Goal: Transaction & Acquisition: Purchase product/service

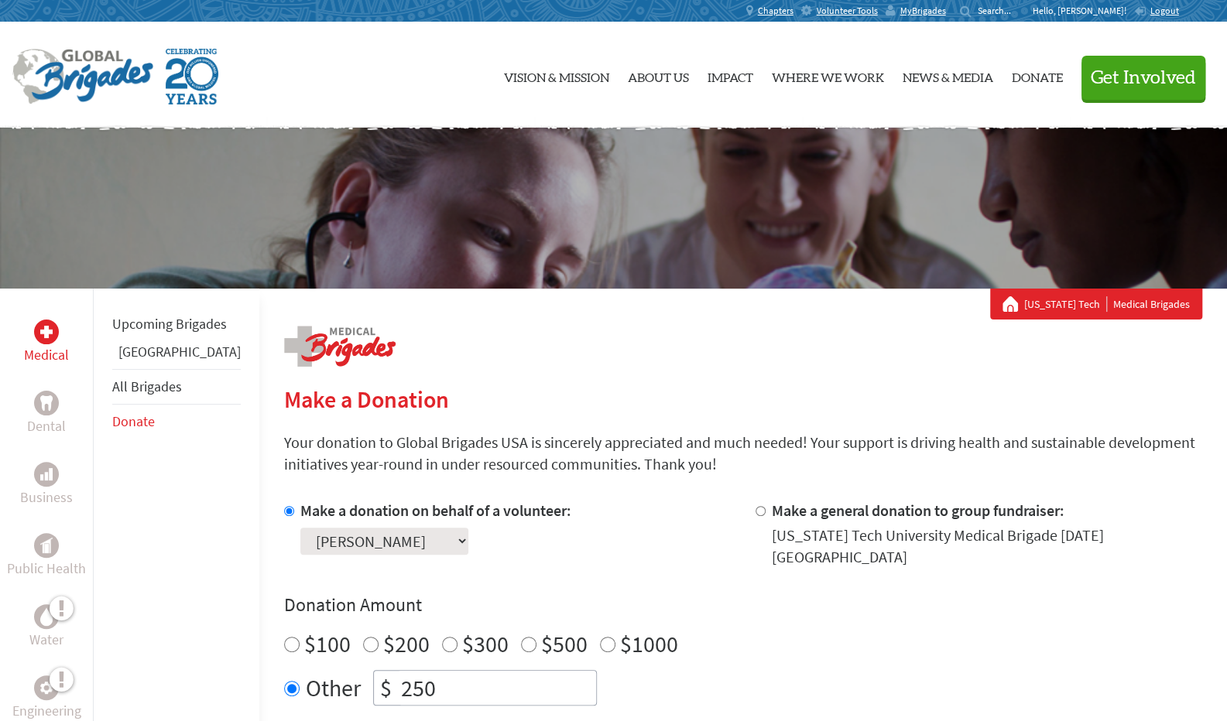
click at [1109, 9] on p "Hello, [PERSON_NAME]!" at bounding box center [1083, 11] width 101 height 12
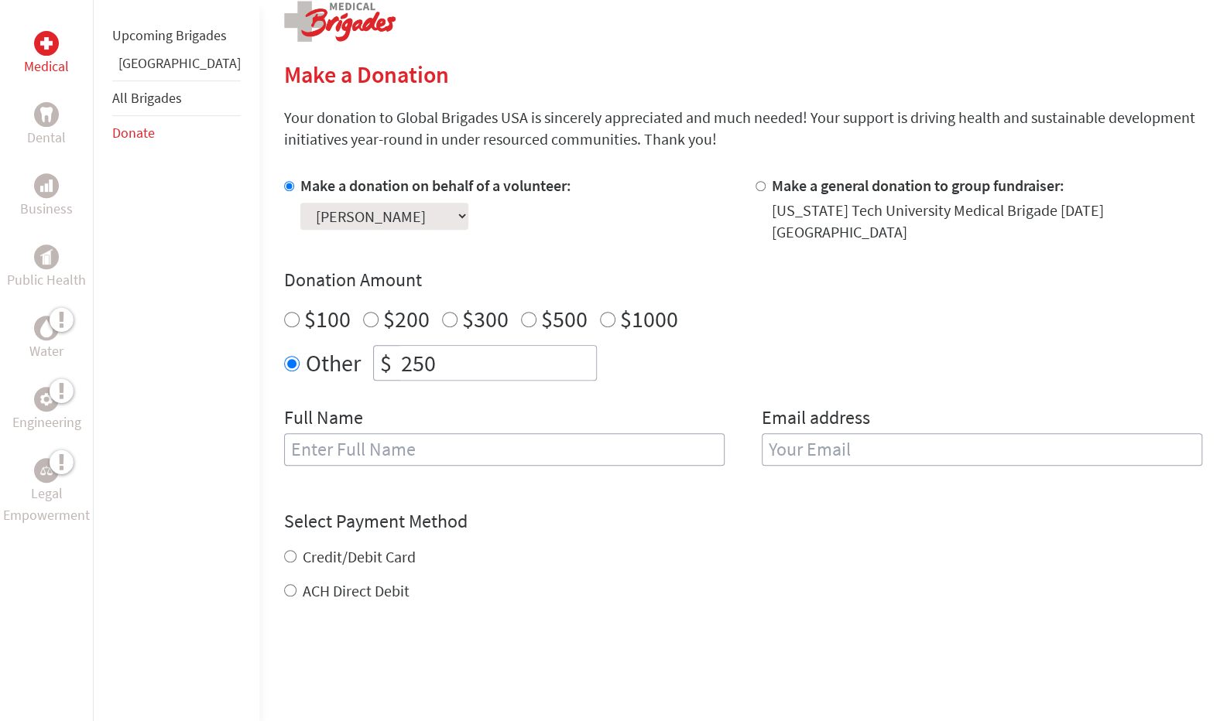
scroll to position [328, 0]
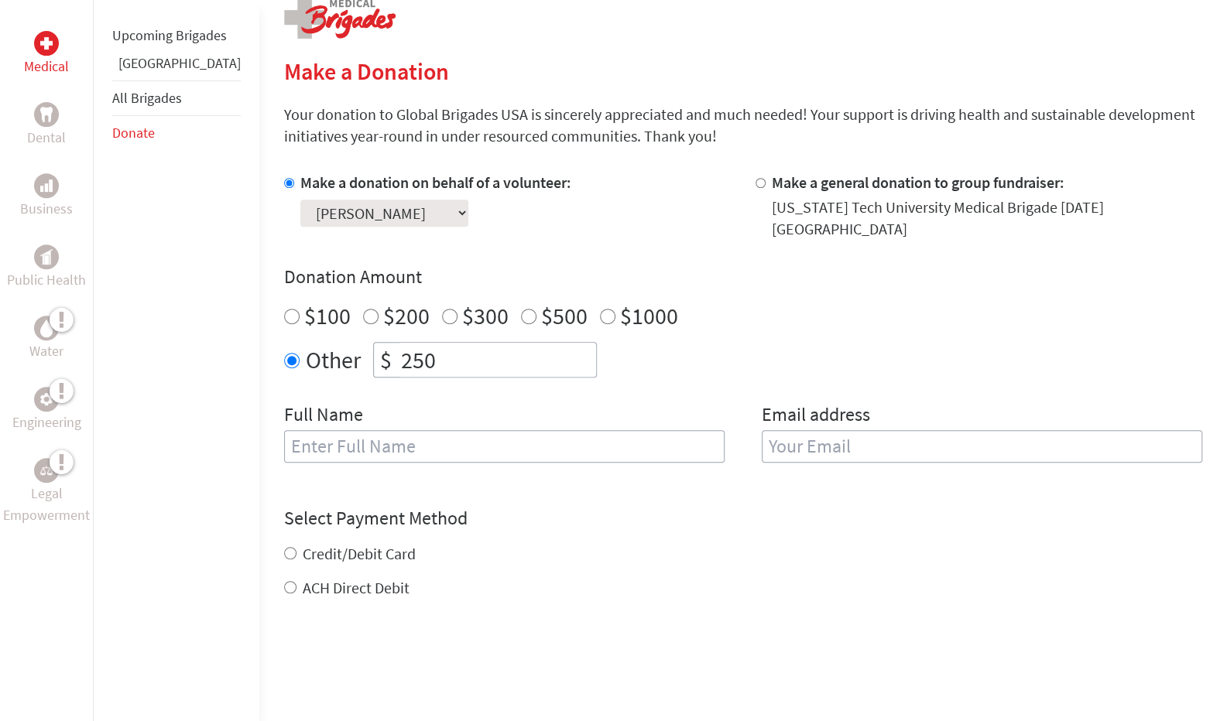
click at [423, 348] on input "250" at bounding box center [497, 360] width 198 height 34
click at [380, 434] on input "text" at bounding box center [504, 446] width 440 height 33
type input "[PERSON_NAME]"
type input "seancousins06@gmail.com"
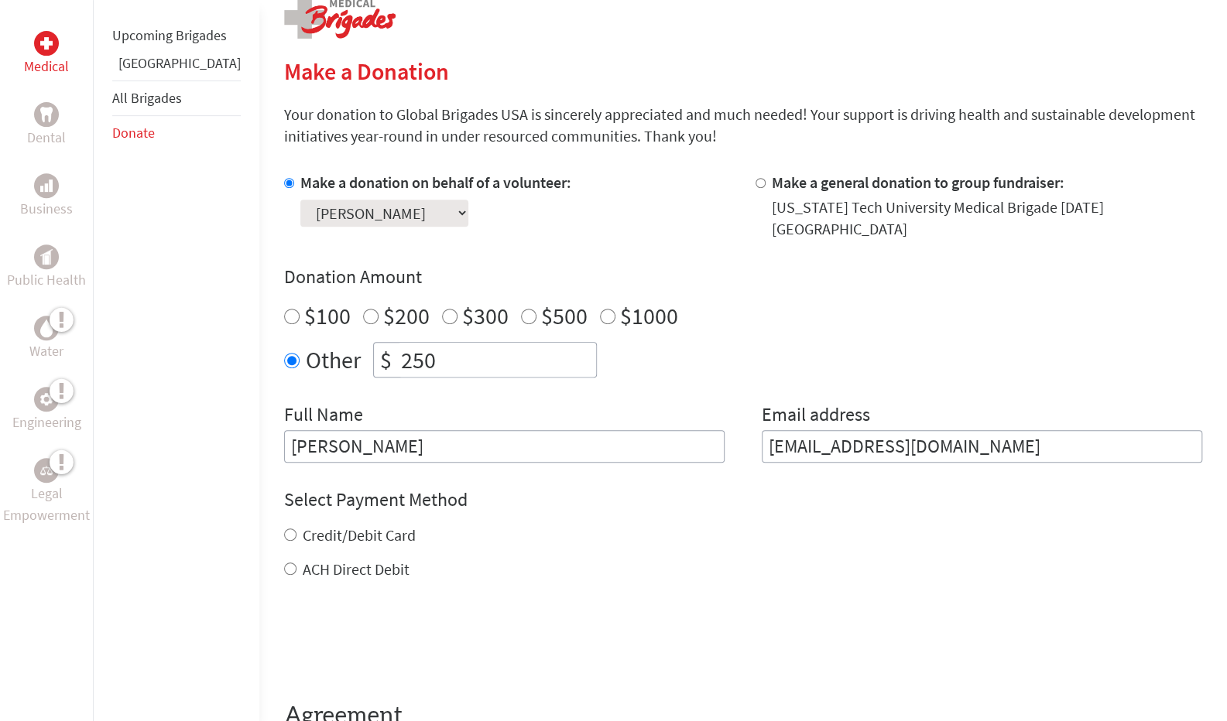
click at [284, 529] on input "Credit/Debit Card" at bounding box center [290, 535] width 12 height 12
radio input "true"
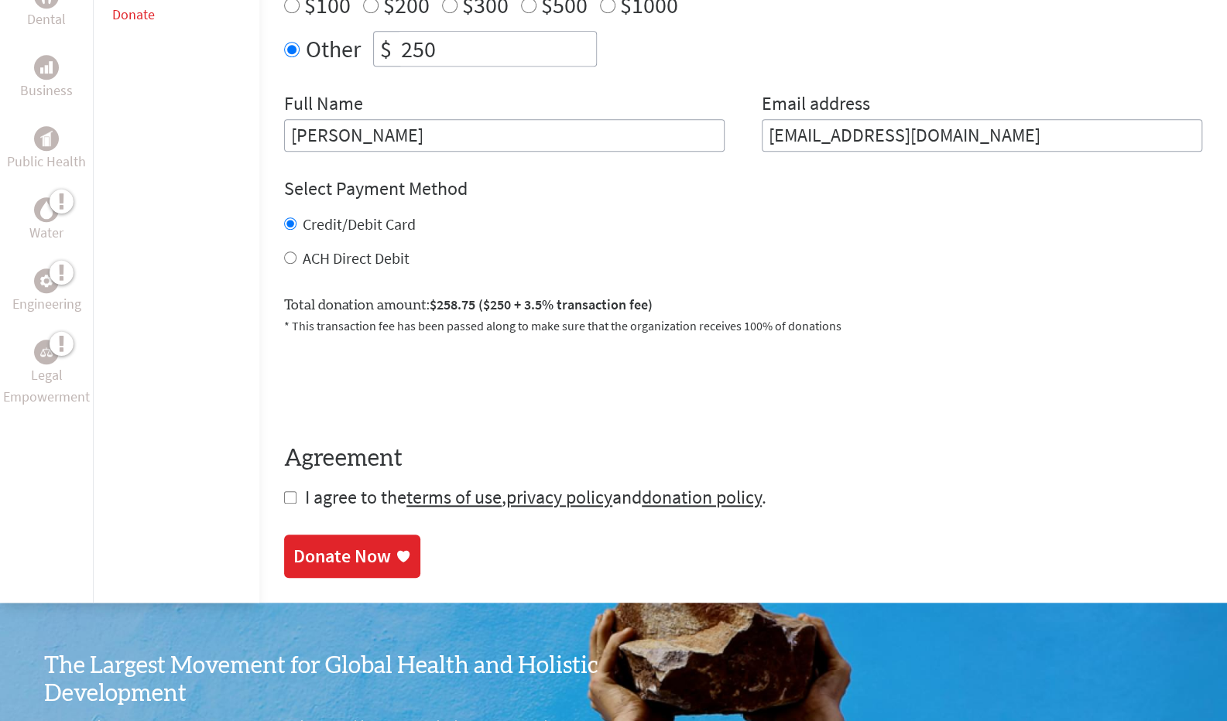
scroll to position [641, 0]
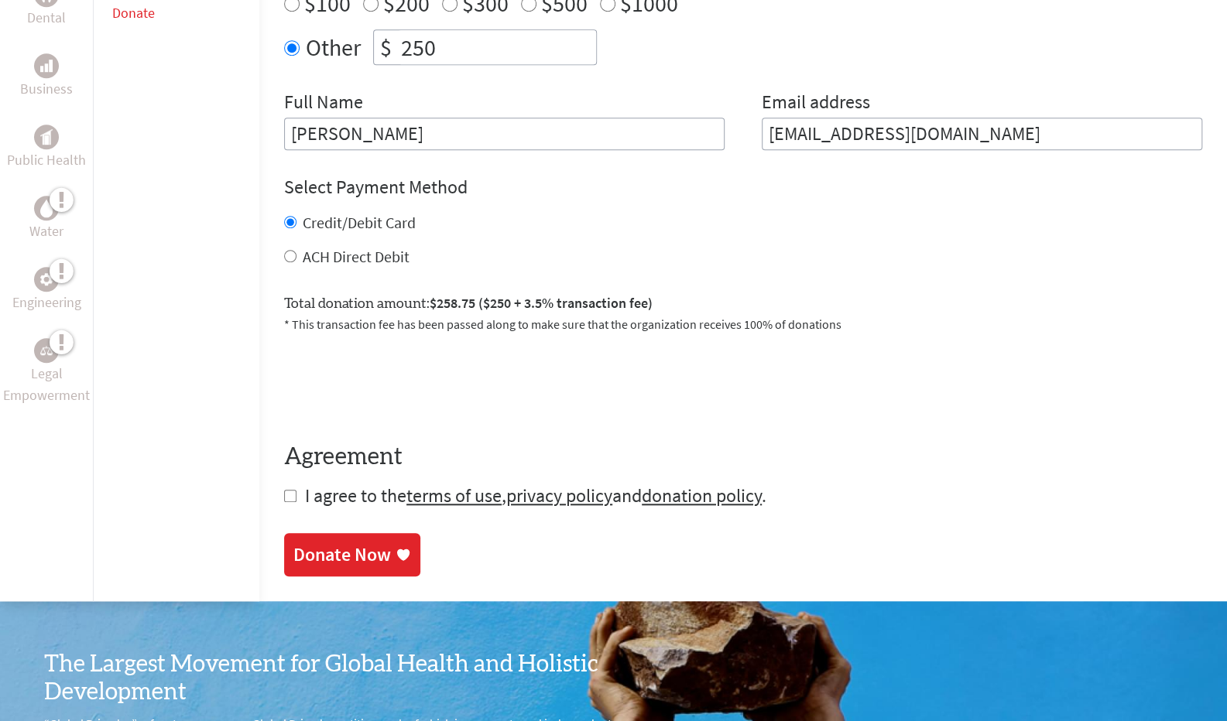
click at [284, 490] on input "checkbox" at bounding box center [290, 496] width 12 height 12
checkbox input "true"
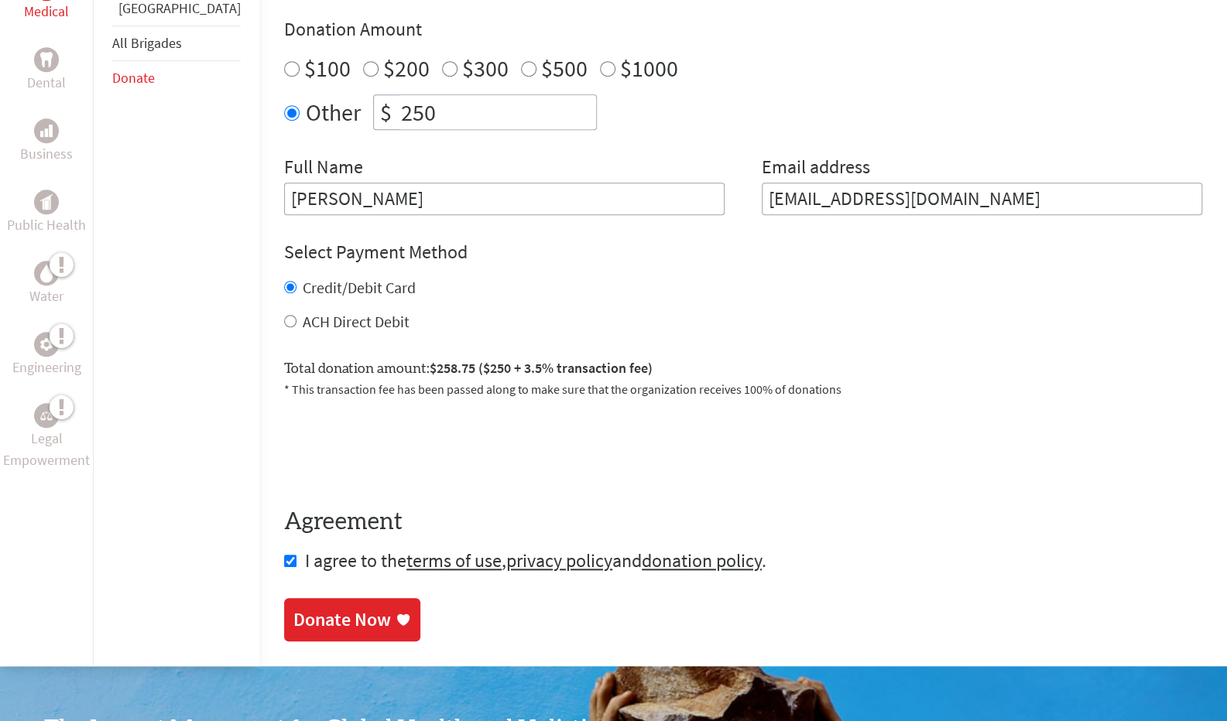
scroll to position [567, 0]
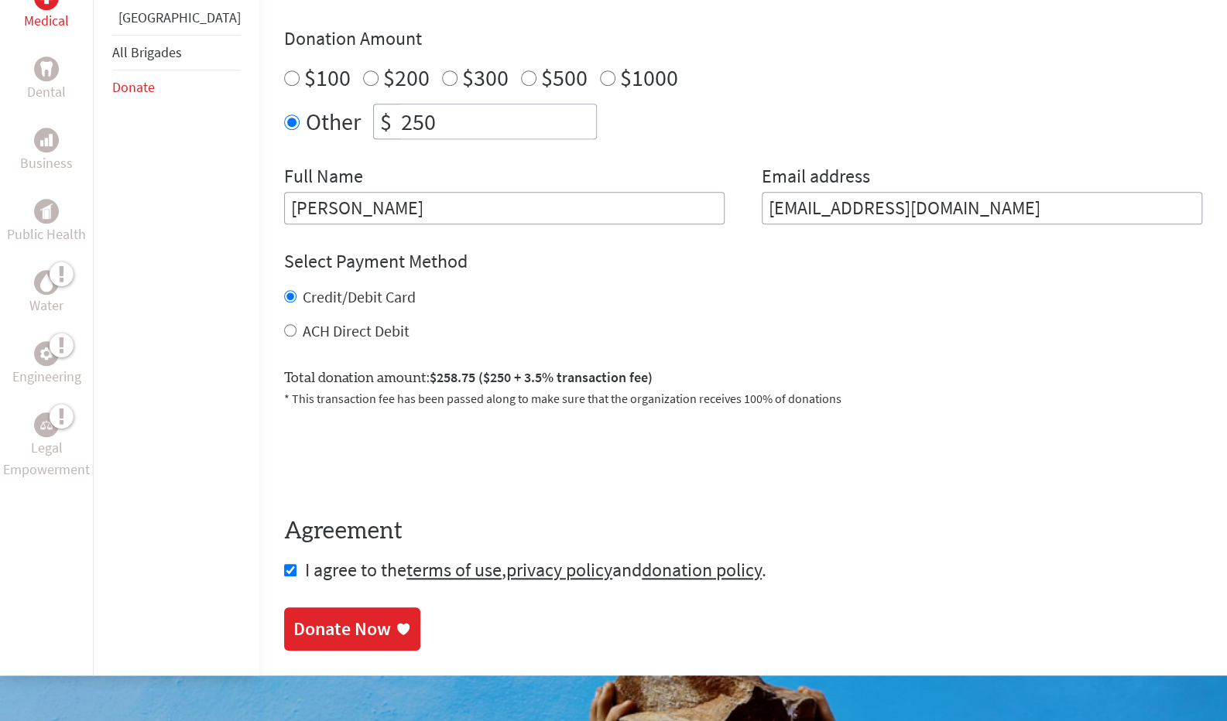
click at [284, 324] on input "ACH Direct Debit" at bounding box center [290, 330] width 12 height 12
radio input "true"
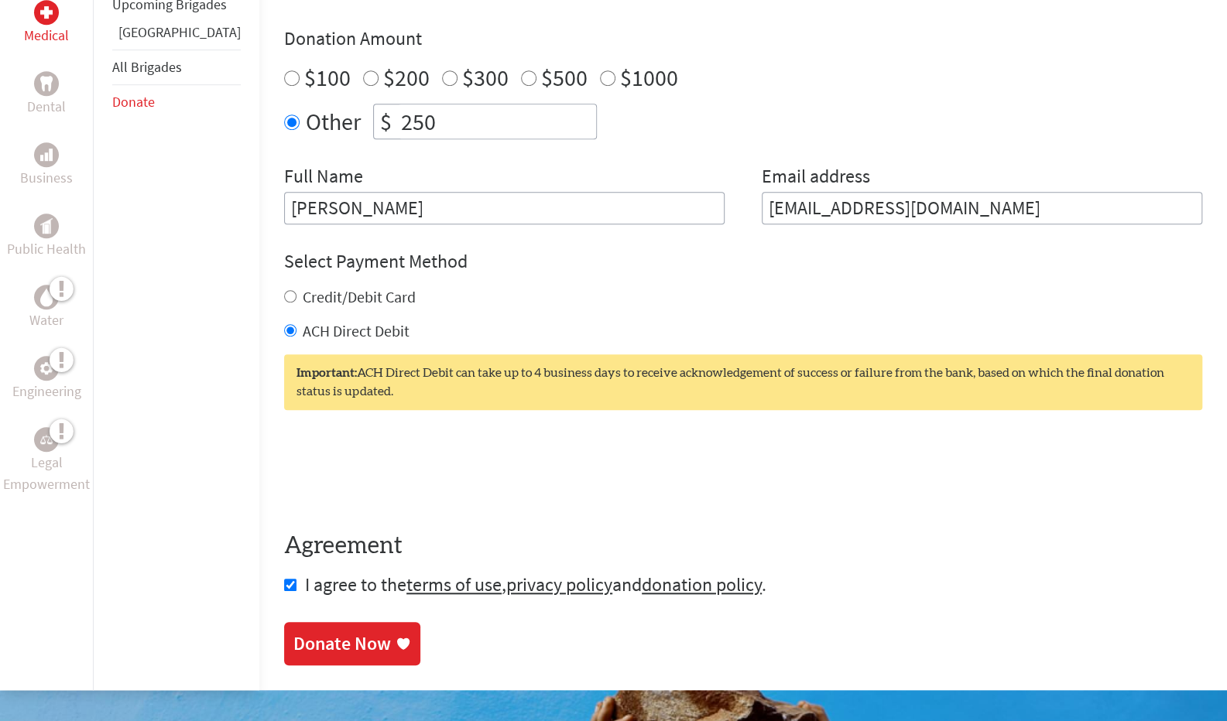
click at [284, 290] on input "Credit/Debit Card" at bounding box center [290, 296] width 12 height 12
radio input "true"
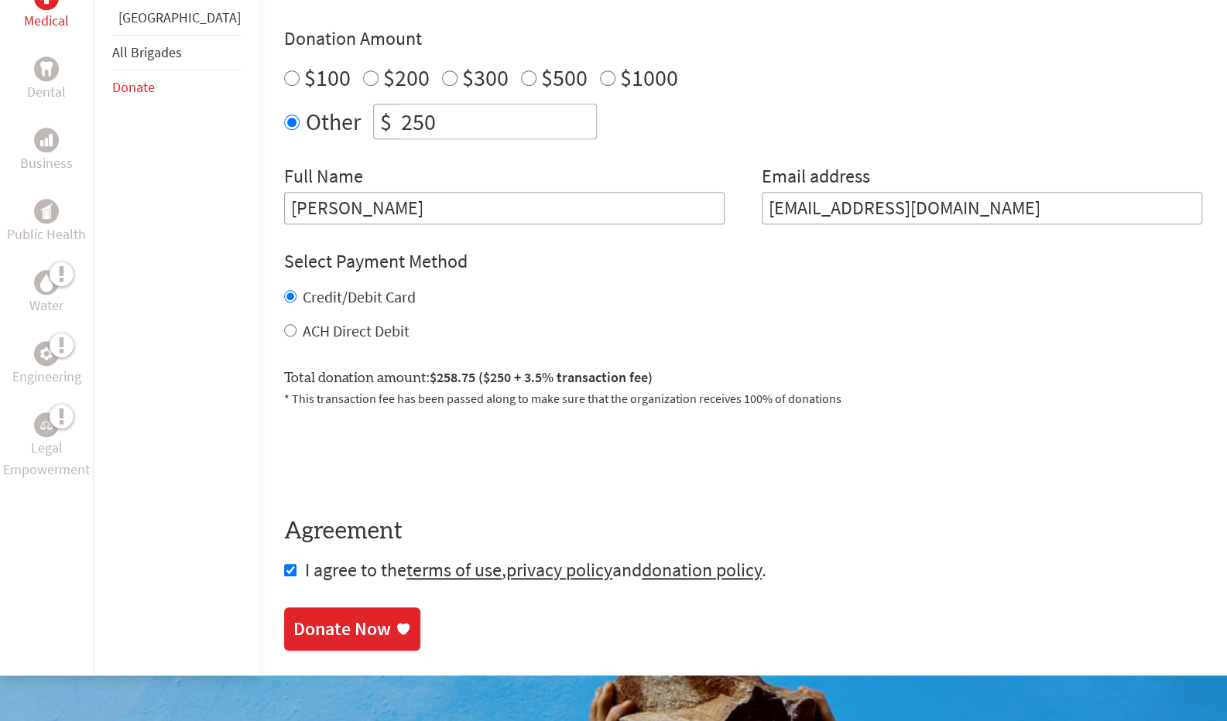
click at [284, 324] on input "ACH Direct Debit" at bounding box center [290, 330] width 12 height 12
radio input "true"
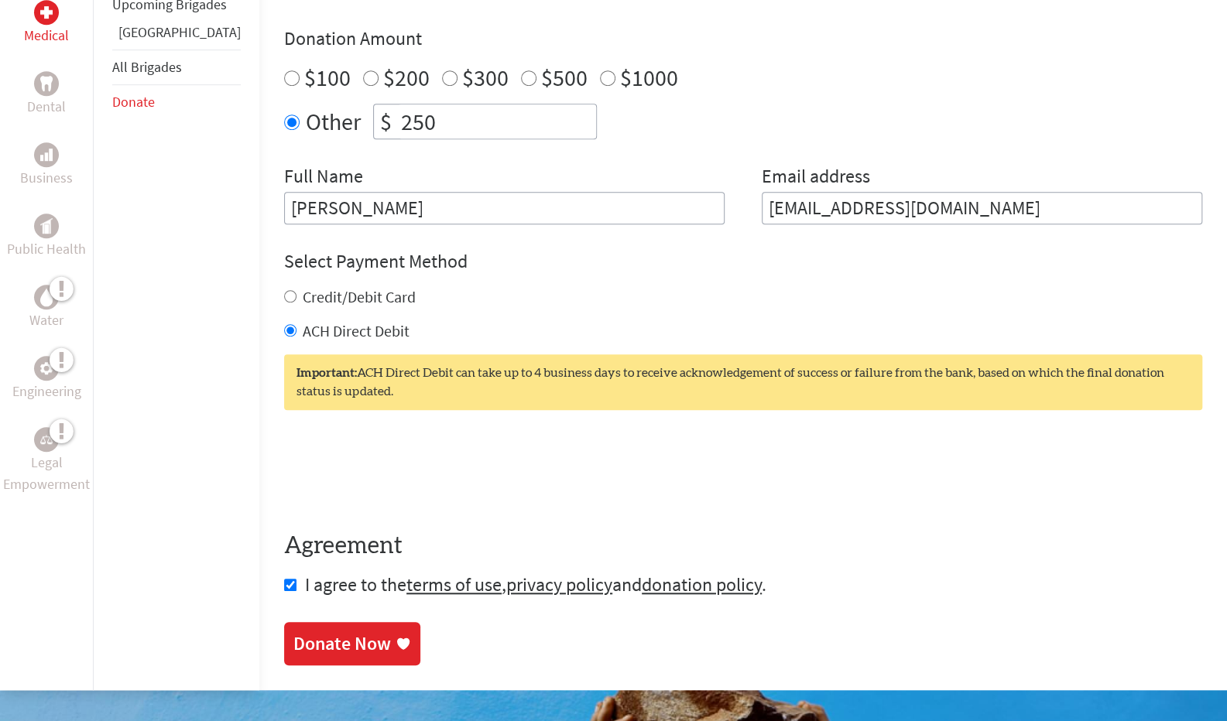
click at [284, 290] on input "Credit/Debit Card" at bounding box center [290, 296] width 12 height 12
radio input "true"
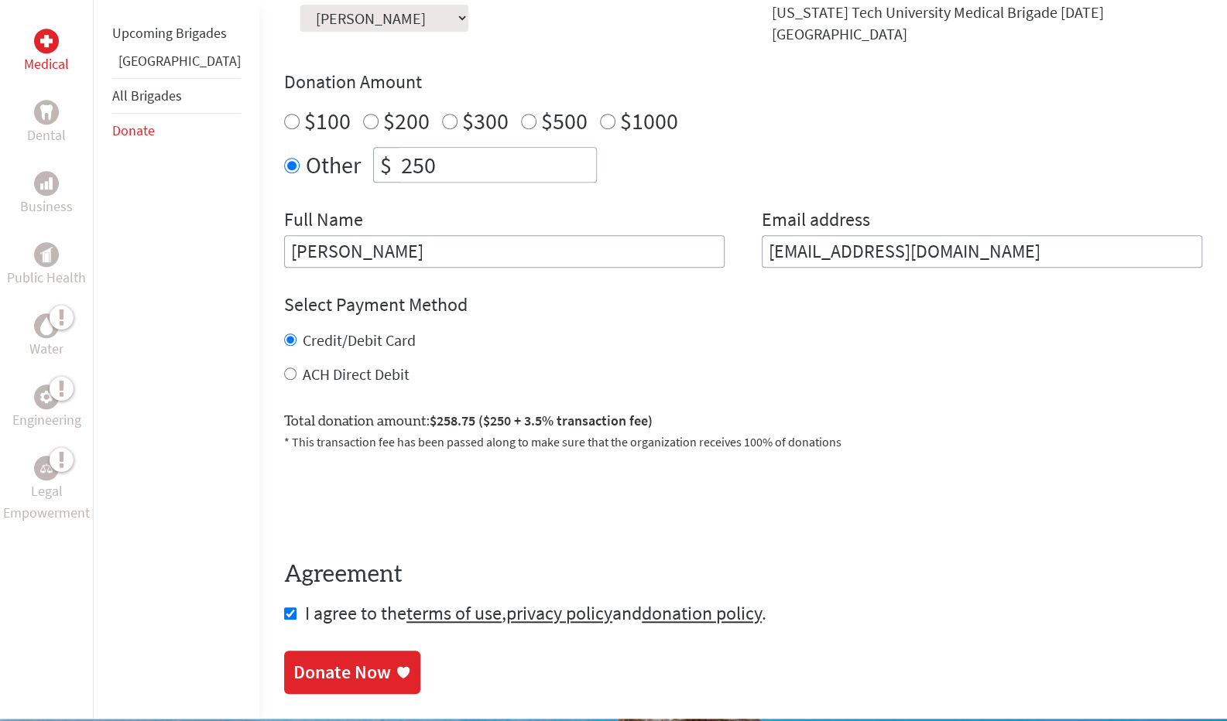
scroll to position [523, 0]
click at [284, 364] on div "ACH Direct Debit" at bounding box center [743, 375] width 918 height 22
click at [284, 368] on input "ACH Direct Debit" at bounding box center [290, 374] width 12 height 12
radio input "true"
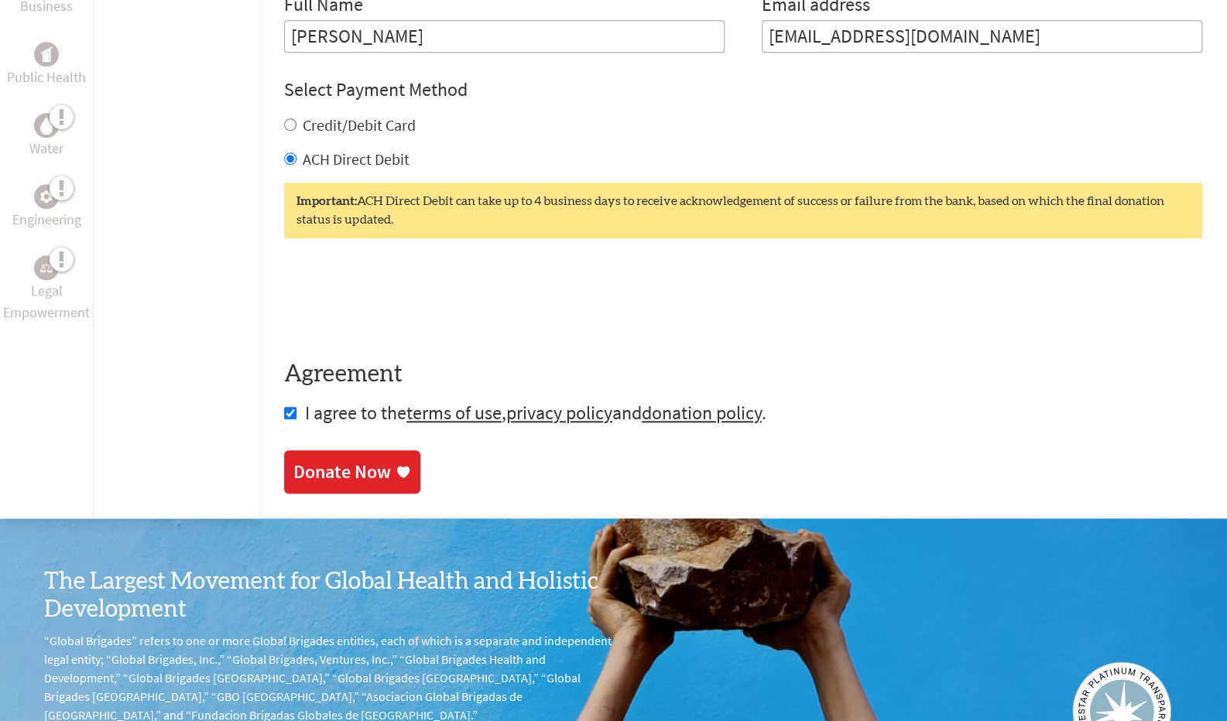
scroll to position [768, 0]
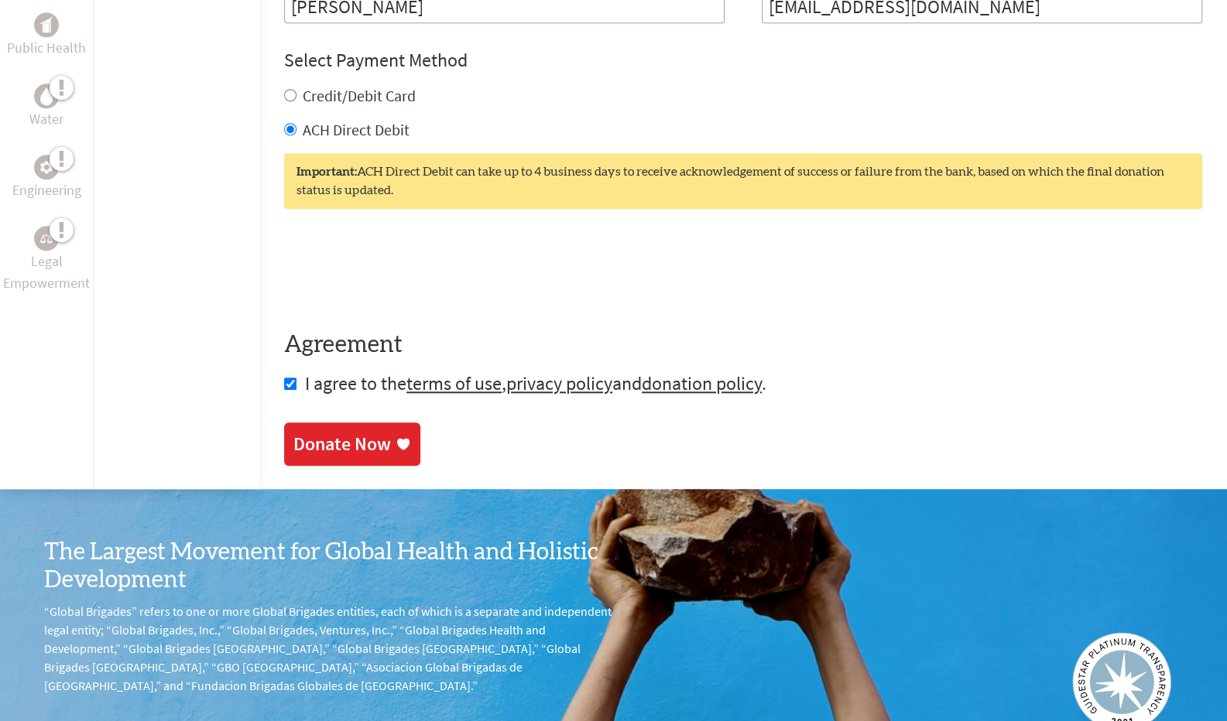
click at [312, 432] on div "Donate Now" at bounding box center [342, 444] width 98 height 25
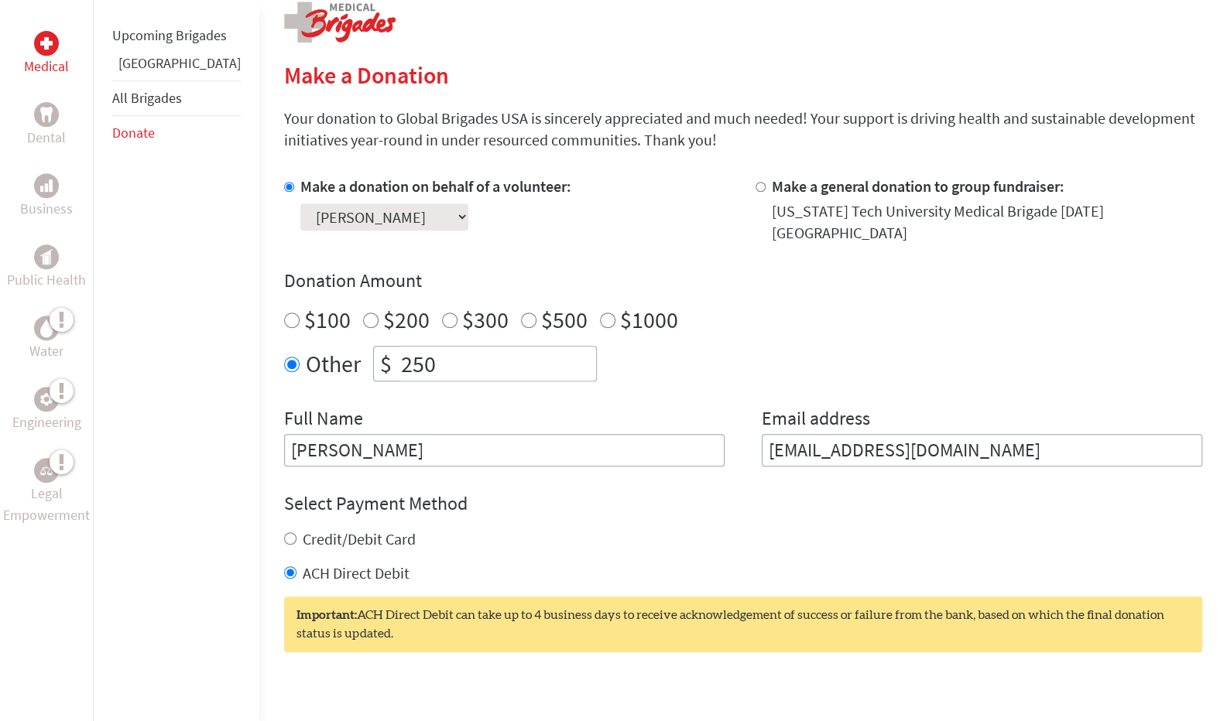
scroll to position [334, 0]
